Goal: Task Accomplishment & Management: Complete application form

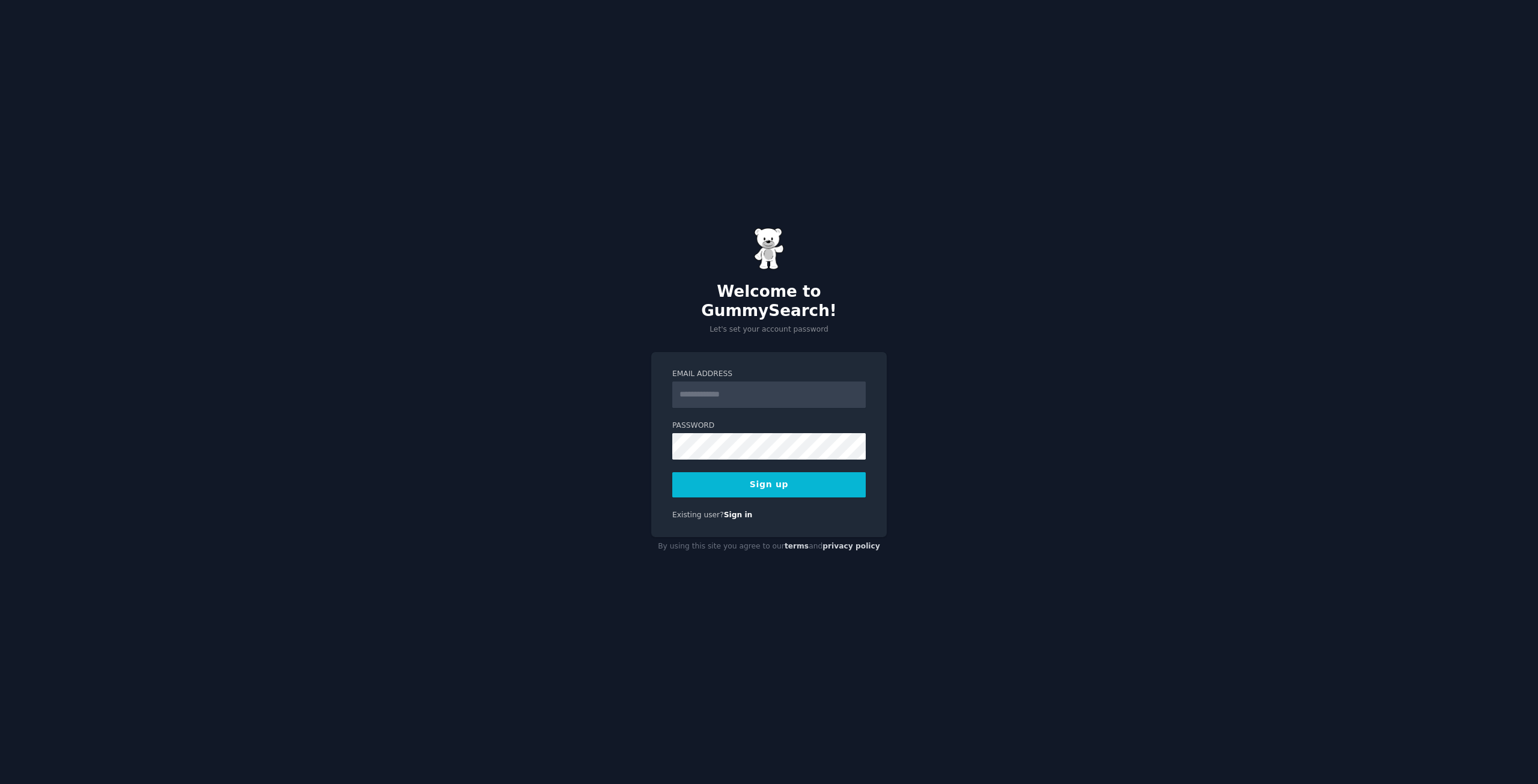
click at [743, 390] on input "Email Address" at bounding box center [769, 395] width 194 height 26
type input "**********"
click at [655, 426] on div "**********" at bounding box center [769, 444] width 236 height 185
click at [764, 478] on button "Sign up" at bounding box center [769, 484] width 194 height 25
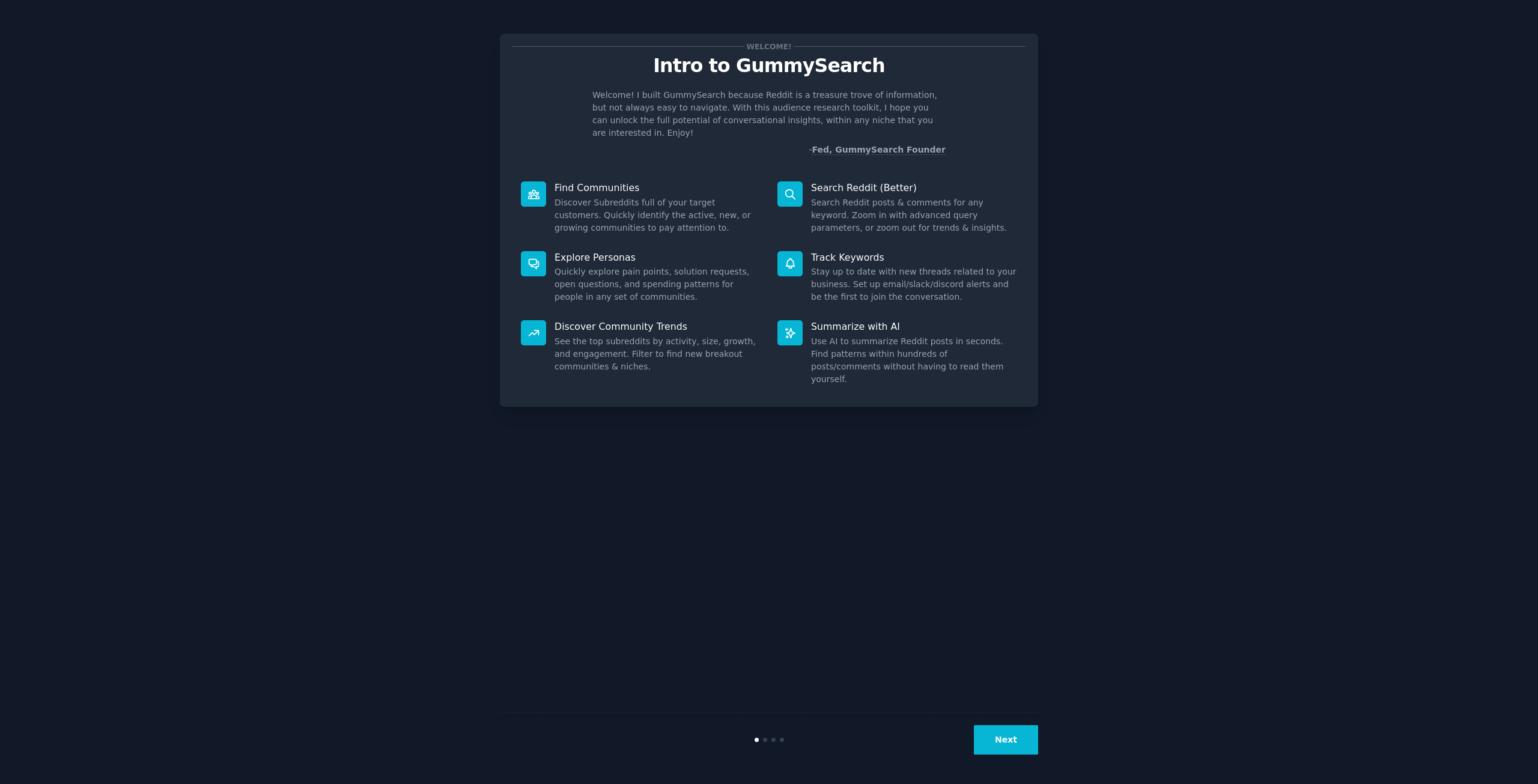
click at [1011, 738] on button "Next" at bounding box center [1005, 739] width 64 height 30
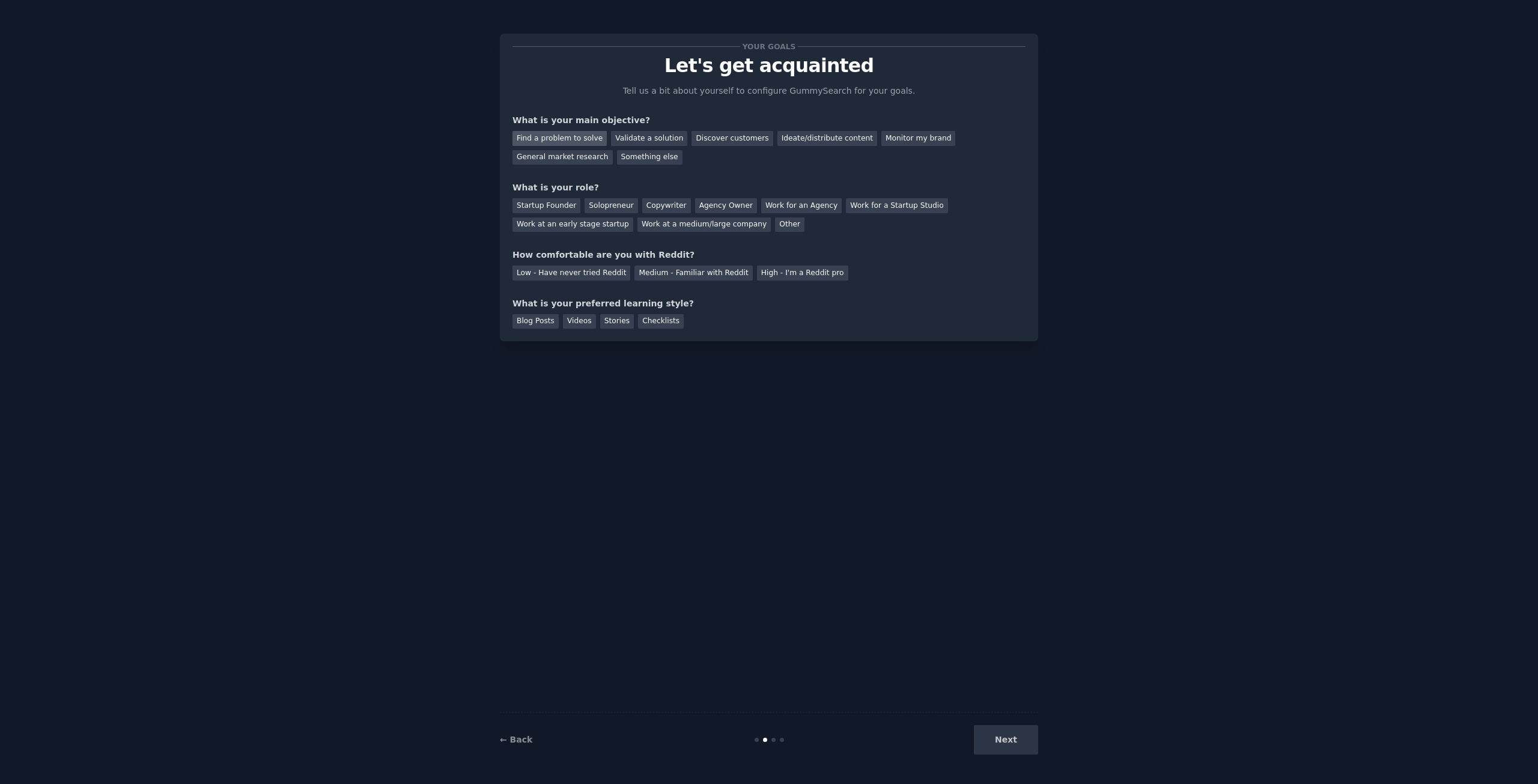
click at [540, 140] on div "Find a problem to solve" at bounding box center [559, 139] width 94 height 15
click at [544, 204] on div "Startup Founder" at bounding box center [546, 206] width 68 height 15
click at [775, 269] on div "High - I'm a Reddit pro" at bounding box center [803, 273] width 91 height 15
click at [577, 320] on div "Videos" at bounding box center [578, 321] width 33 height 15
click at [1010, 749] on button "Next" at bounding box center [1005, 739] width 64 height 30
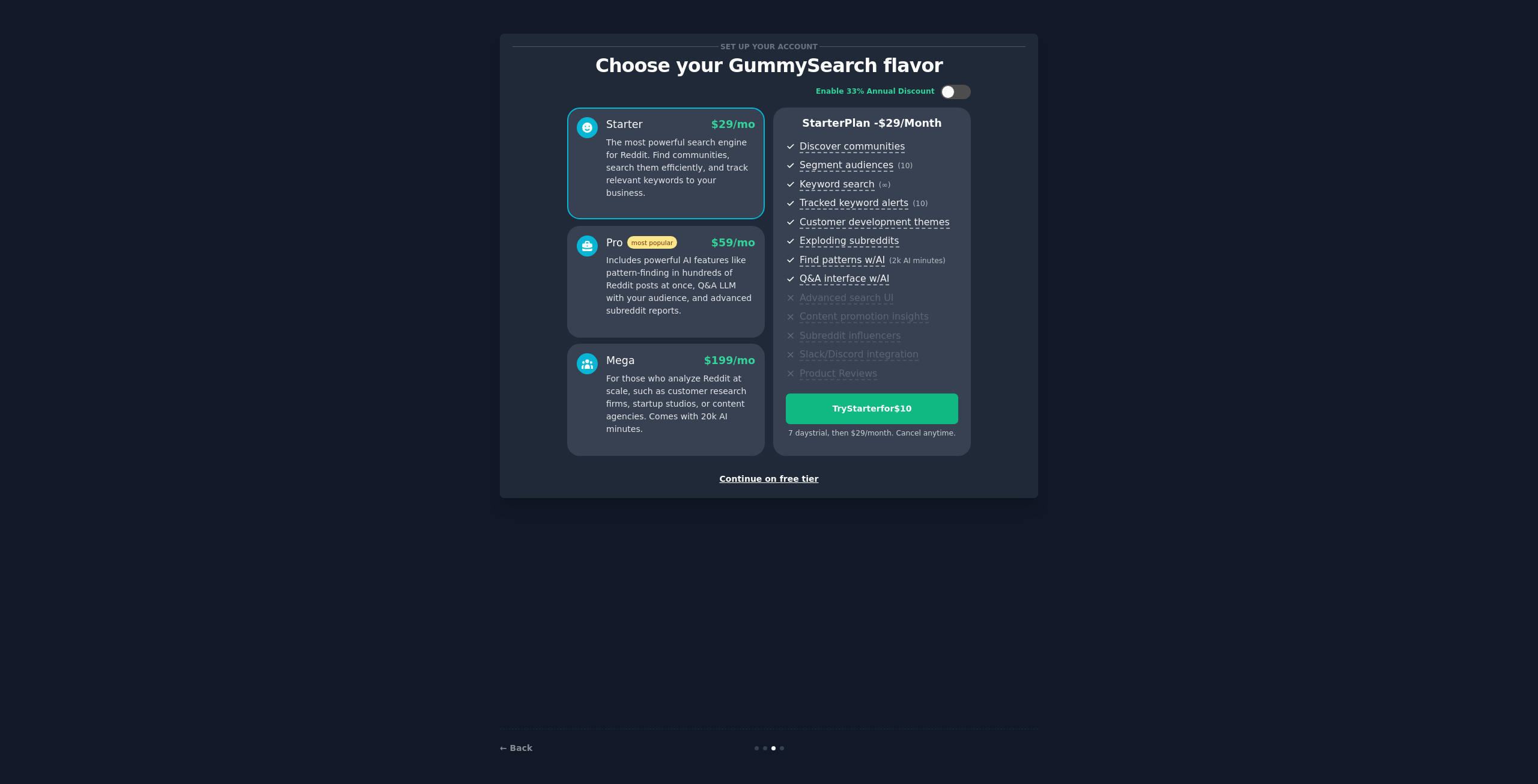
click at [773, 480] on div "Continue on free tier" at bounding box center [769, 480] width 513 height 13
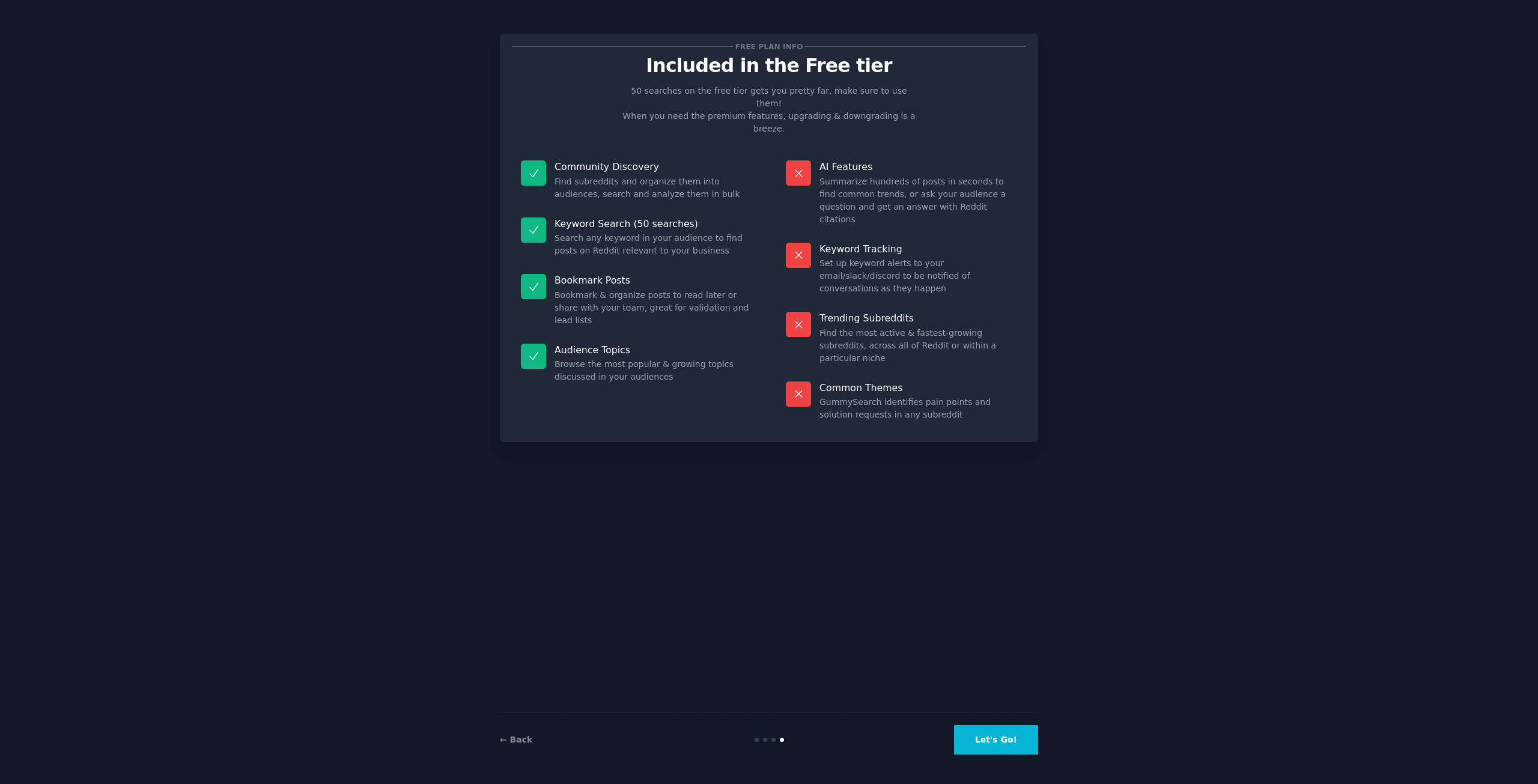
click at [1036, 737] on button "Let's Go!" at bounding box center [996, 739] width 84 height 30
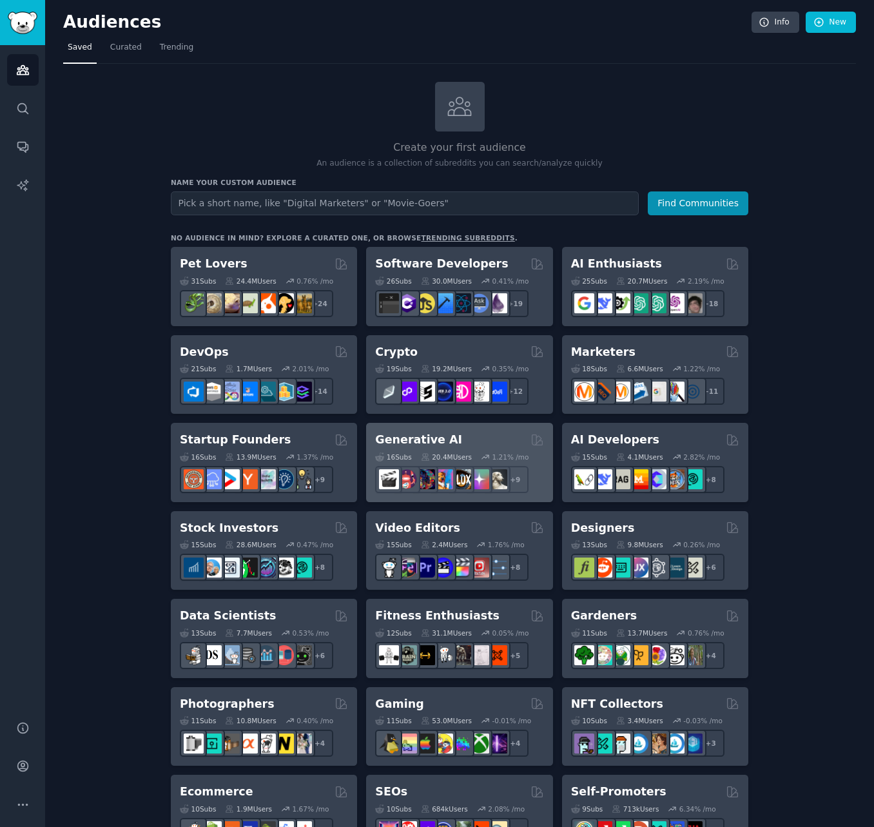
click at [468, 499] on div "Generative AI 16 Sub s 20.4M Users 1.21 % /mo + 9" at bounding box center [459, 462] width 186 height 79
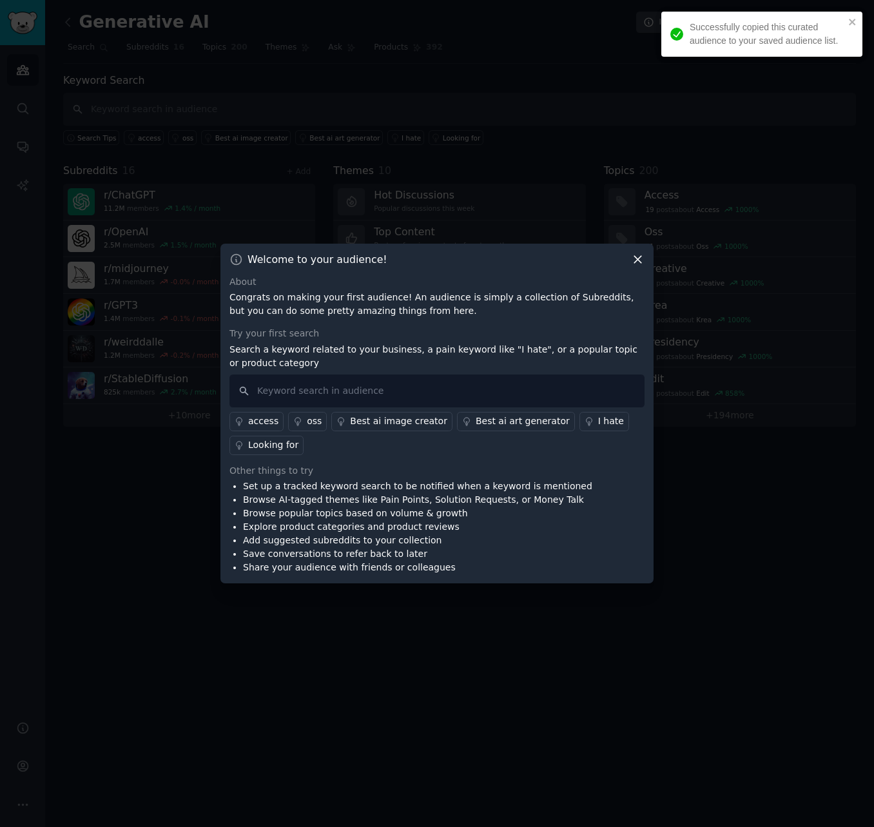
click at [635, 256] on icon at bounding box center [638, 259] width 7 height 7
